Goal: Task Accomplishment & Management: Manage account settings

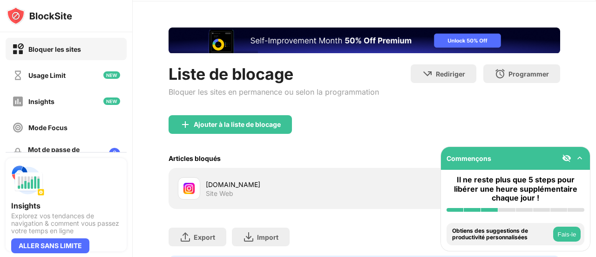
scroll to position [88, 0]
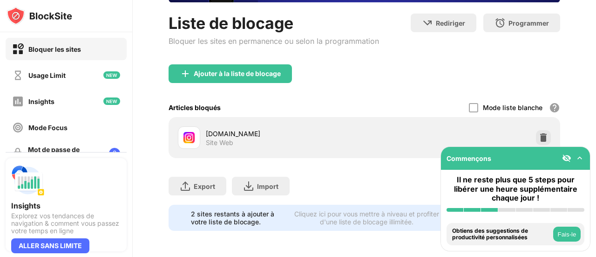
click at [481, 117] on div "instagram.com Site Web" at bounding box center [365, 137] width 392 height 41
click at [470, 103] on div at bounding box center [473, 107] width 9 height 9
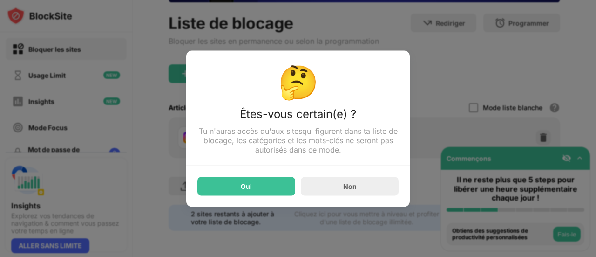
click at [282, 188] on div "Oui" at bounding box center [247, 186] width 98 height 19
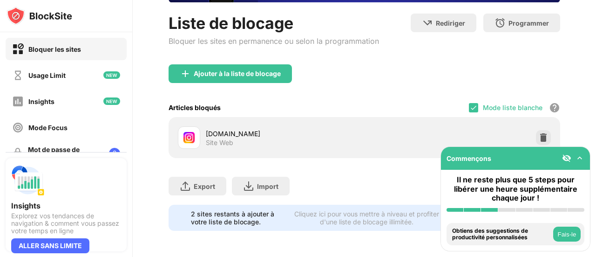
scroll to position [0, 0]
click at [470, 104] on img at bounding box center [473, 107] width 7 height 7
